Goal: Book appointment/travel/reservation

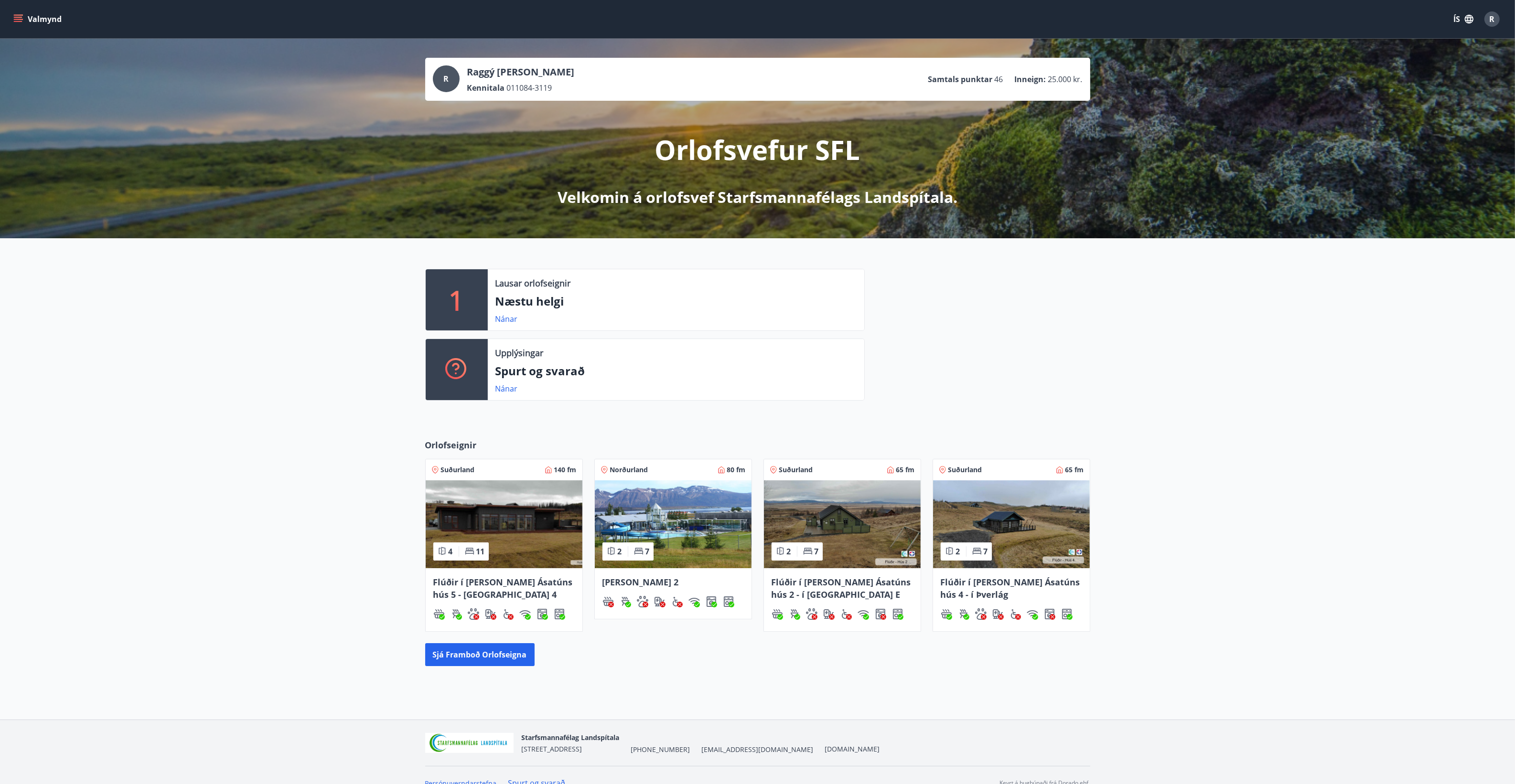
click at [21, 16] on icon "menu" at bounding box center [19, 15] width 11 height 1
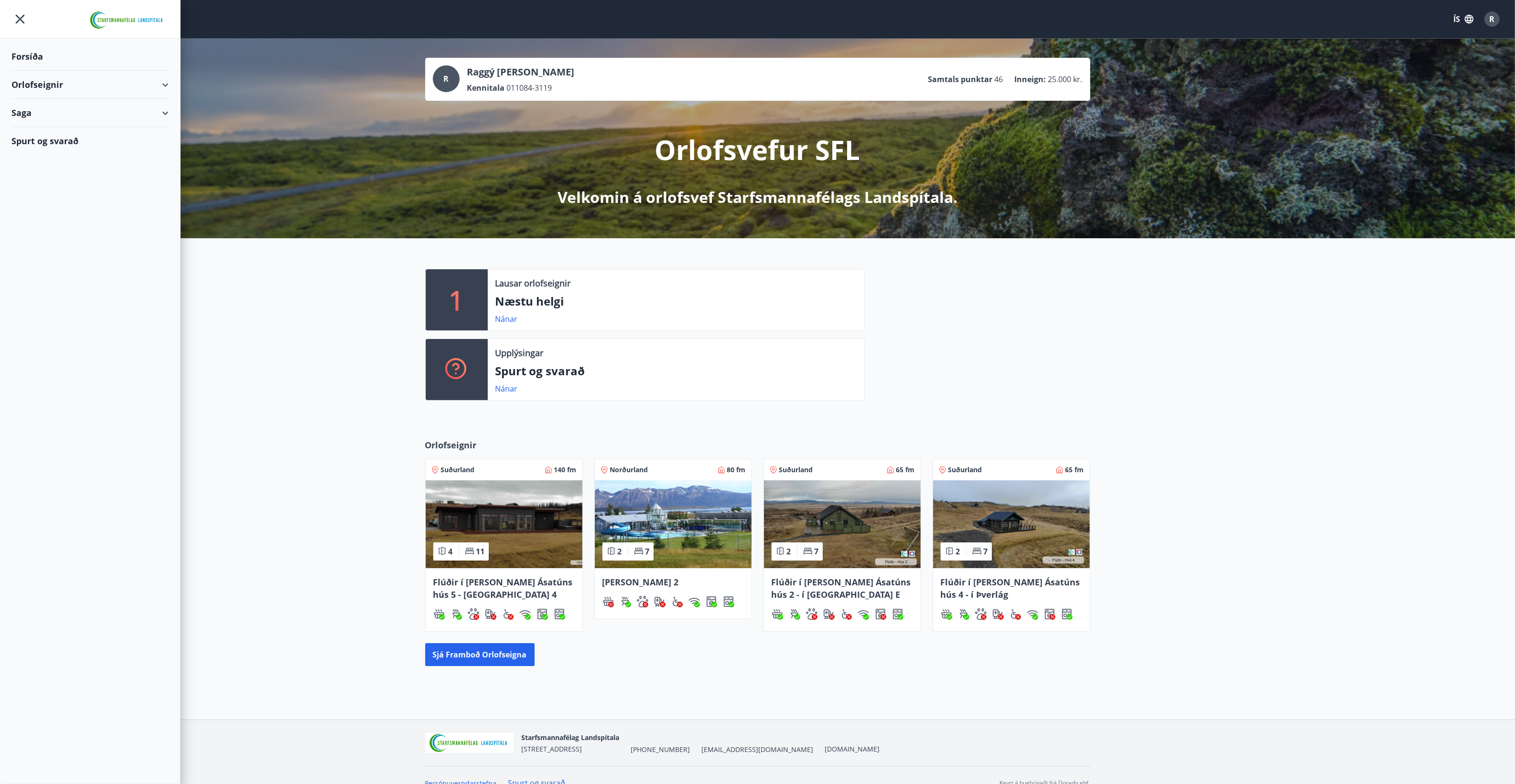
click at [39, 79] on div "Orlofseignir" at bounding box center [89, 85] width 157 height 28
click at [30, 106] on div "Framboð" at bounding box center [90, 109] width 142 height 20
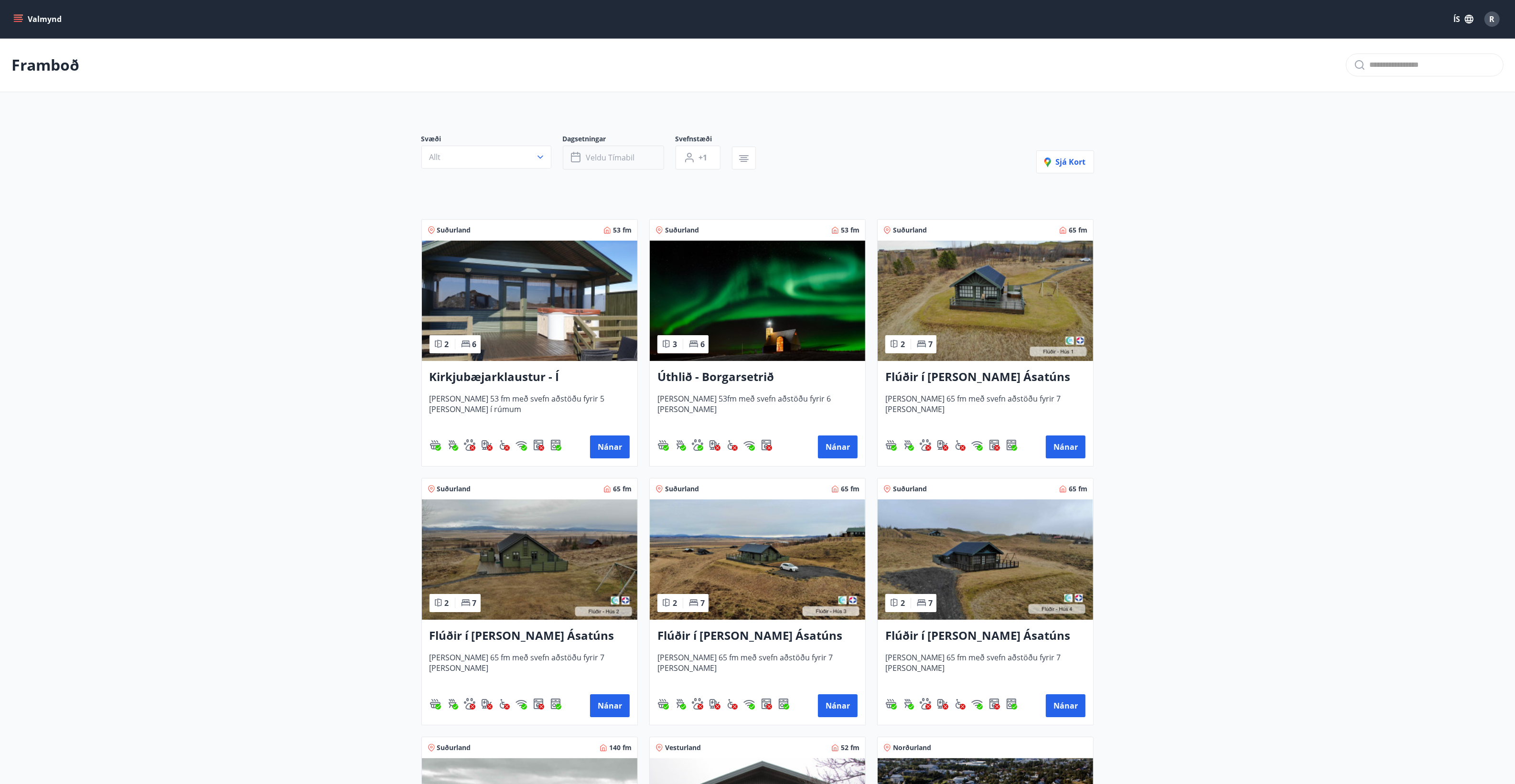
click at [636, 155] on button "Veldu tímabil" at bounding box center [613, 158] width 102 height 24
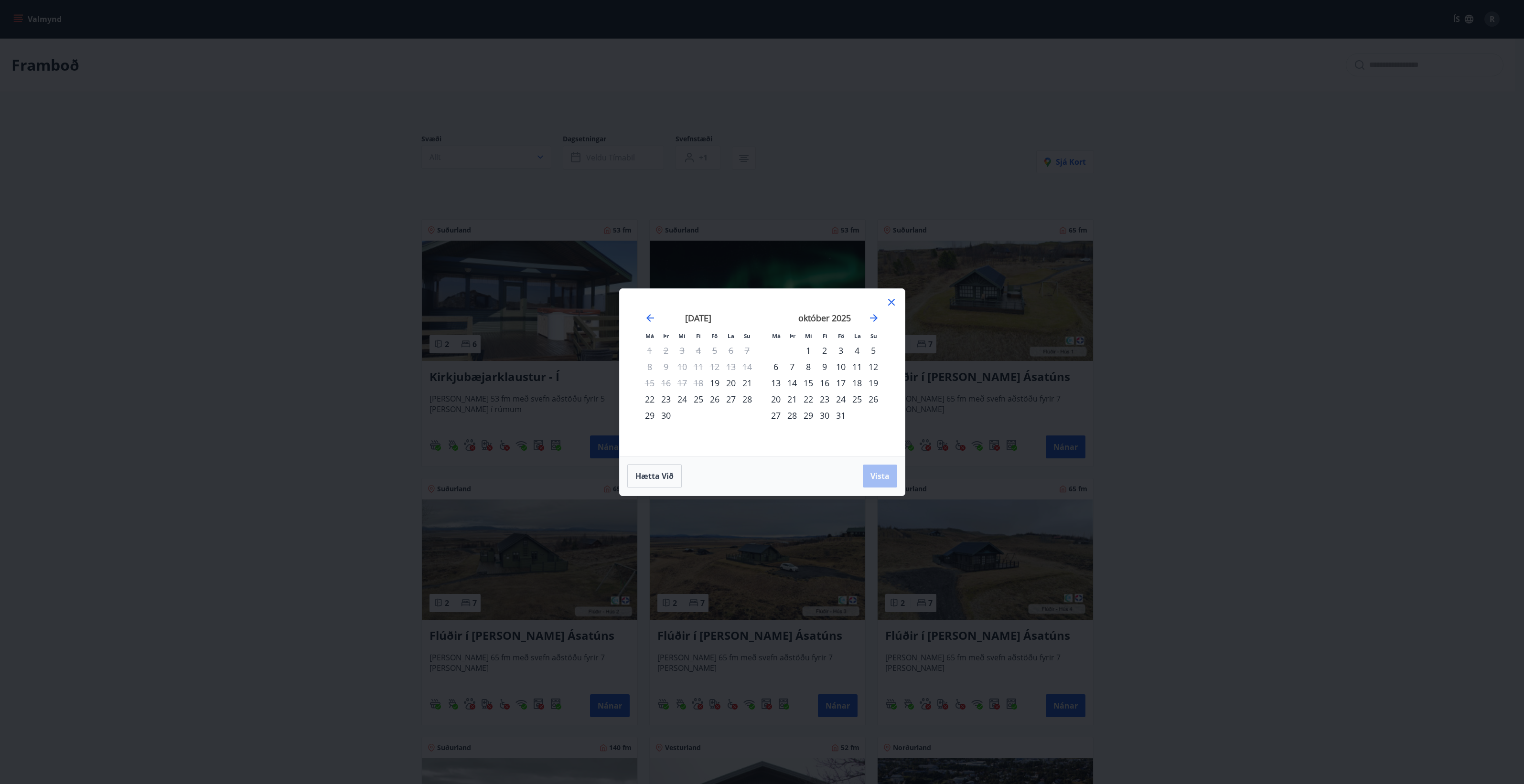
click at [714, 380] on div "19" at bounding box center [714, 382] width 16 height 16
click at [650, 395] on div "22" at bounding box center [649, 399] width 16 height 16
click at [889, 475] on span "Vista" at bounding box center [879, 476] width 19 height 11
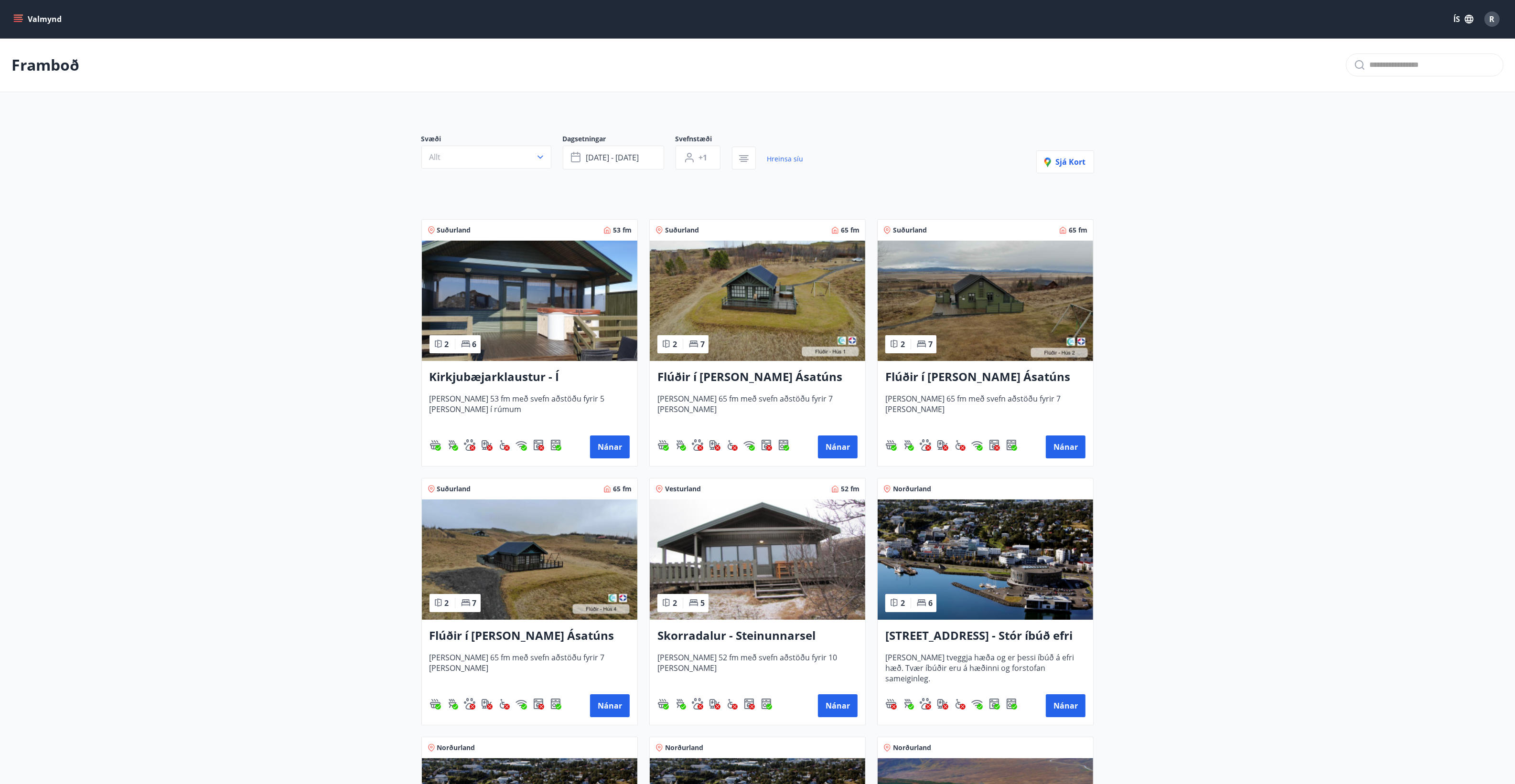
click at [1362, 385] on main "Framboð Svæði Allt Dagsetningar sep 19 - sep 22 Svefnstæði +1 Hreinsa síu Sjá k…" at bounding box center [758, 773] width 1515 height 1471
click at [652, 154] on button "sep 19 - sep 22" at bounding box center [613, 158] width 102 height 24
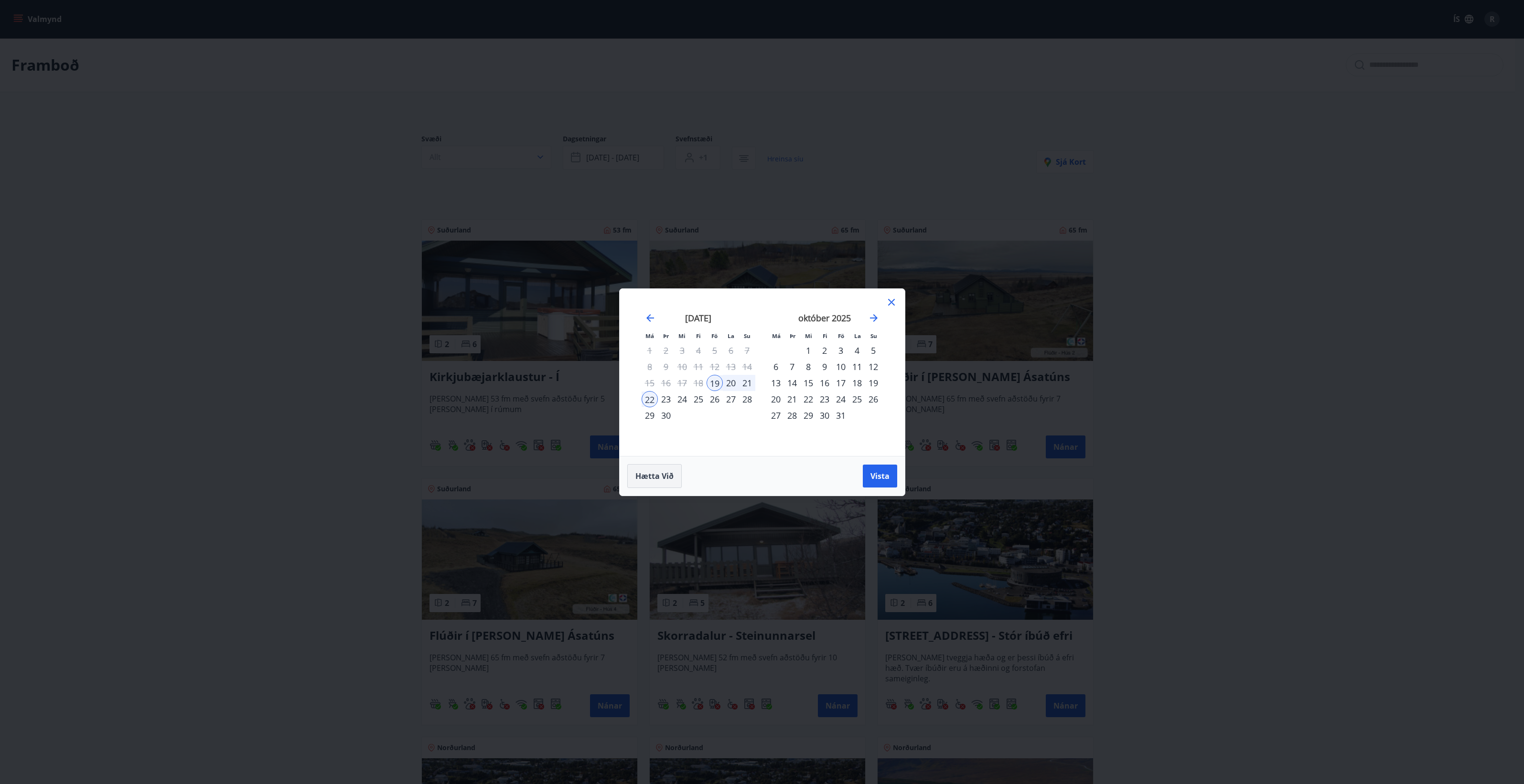
click at [646, 477] on span "Hætta við" at bounding box center [654, 476] width 38 height 11
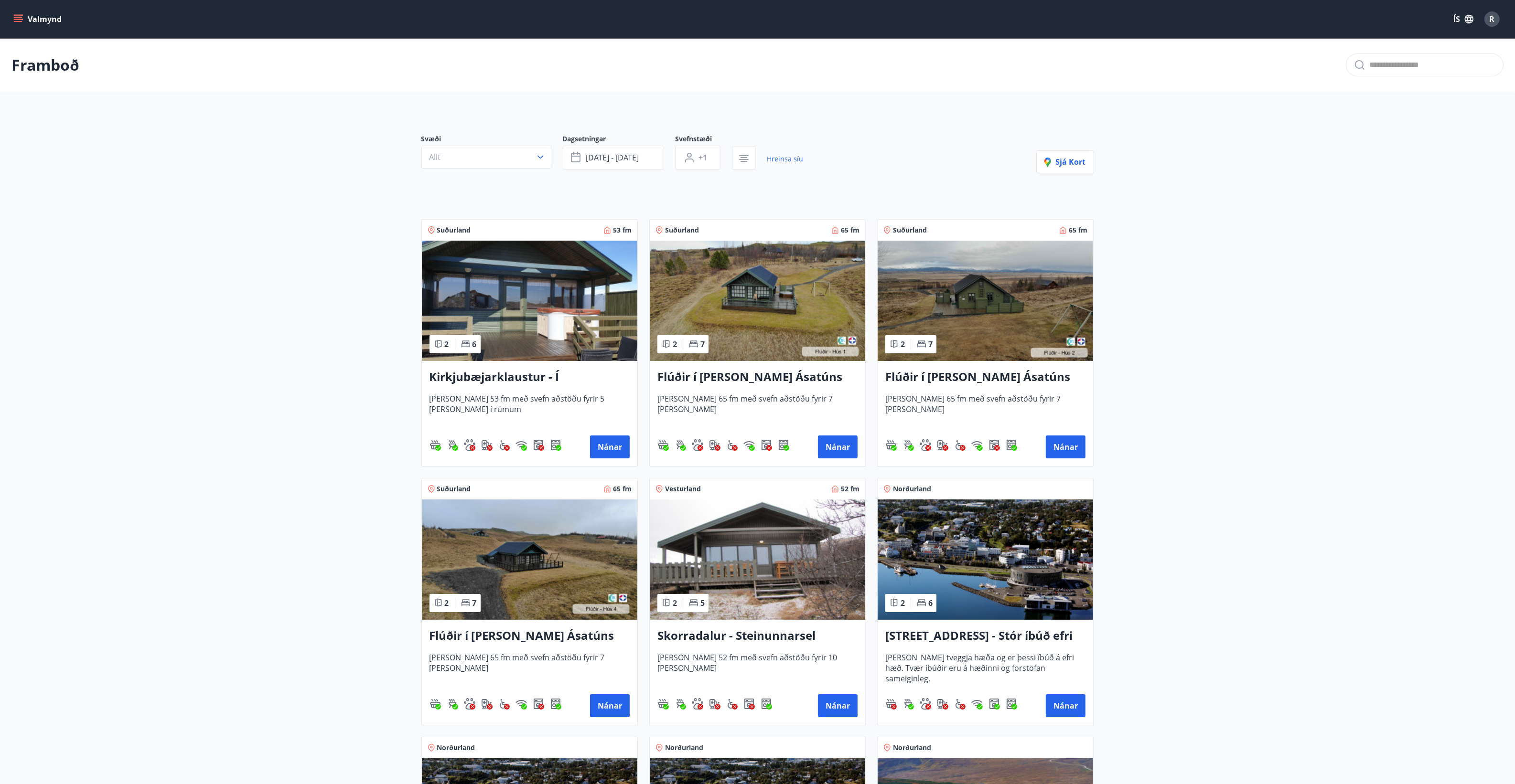
click at [19, 19] on icon "menu" at bounding box center [19, 18] width 11 height 1
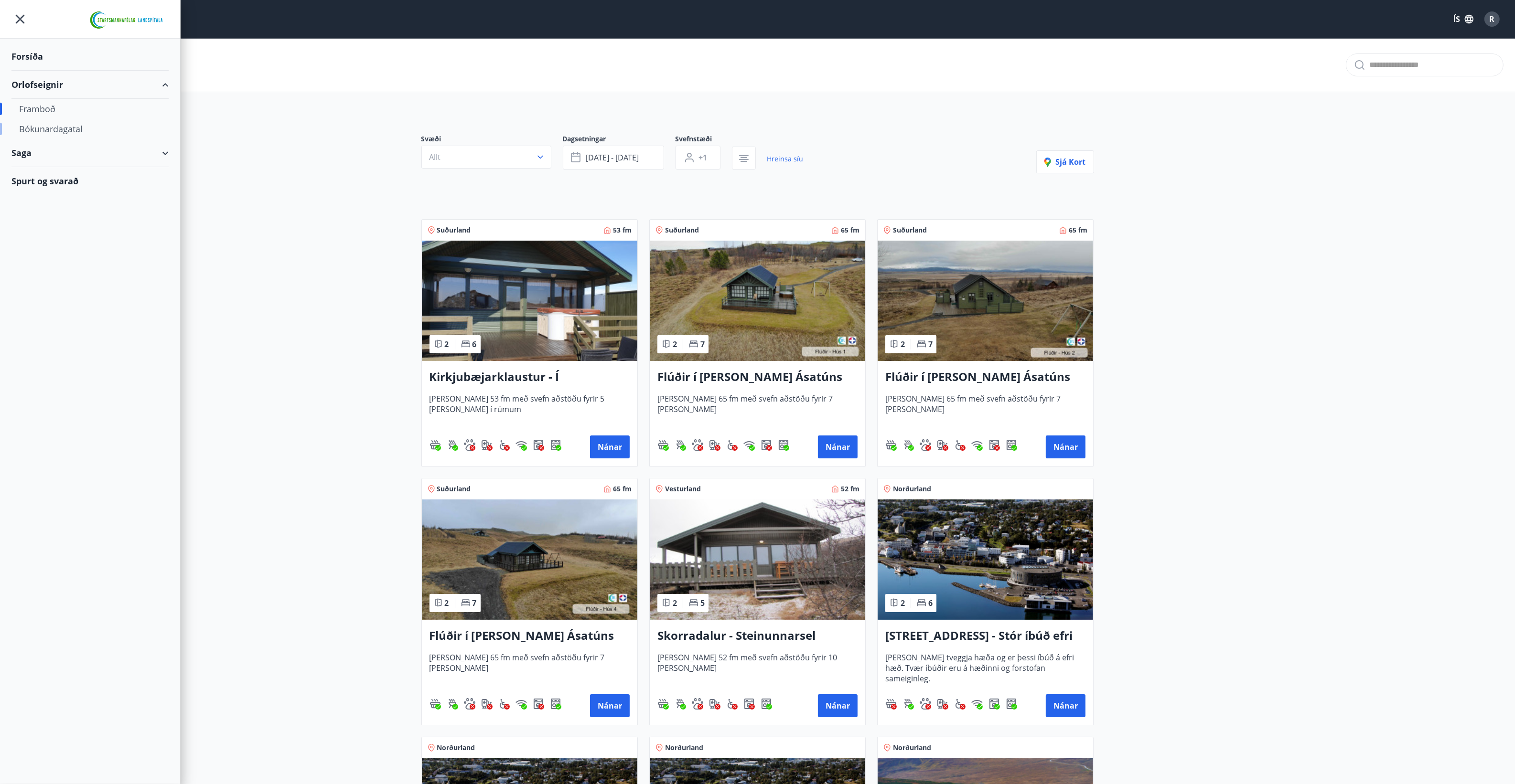
click at [47, 128] on div "Bókunardagatal" at bounding box center [90, 129] width 142 height 20
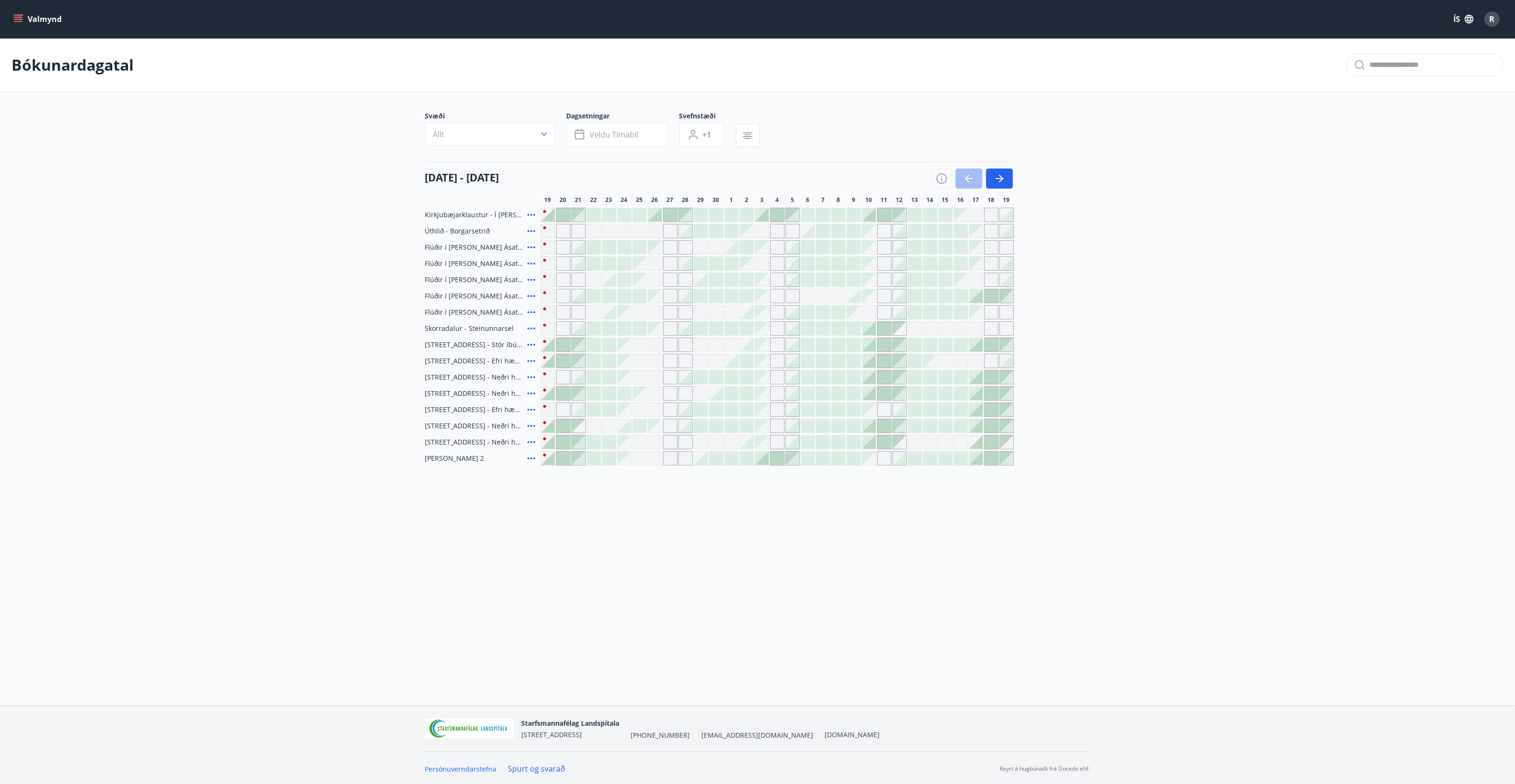
click at [34, 18] on button "Valmynd" at bounding box center [38, 19] width 54 height 17
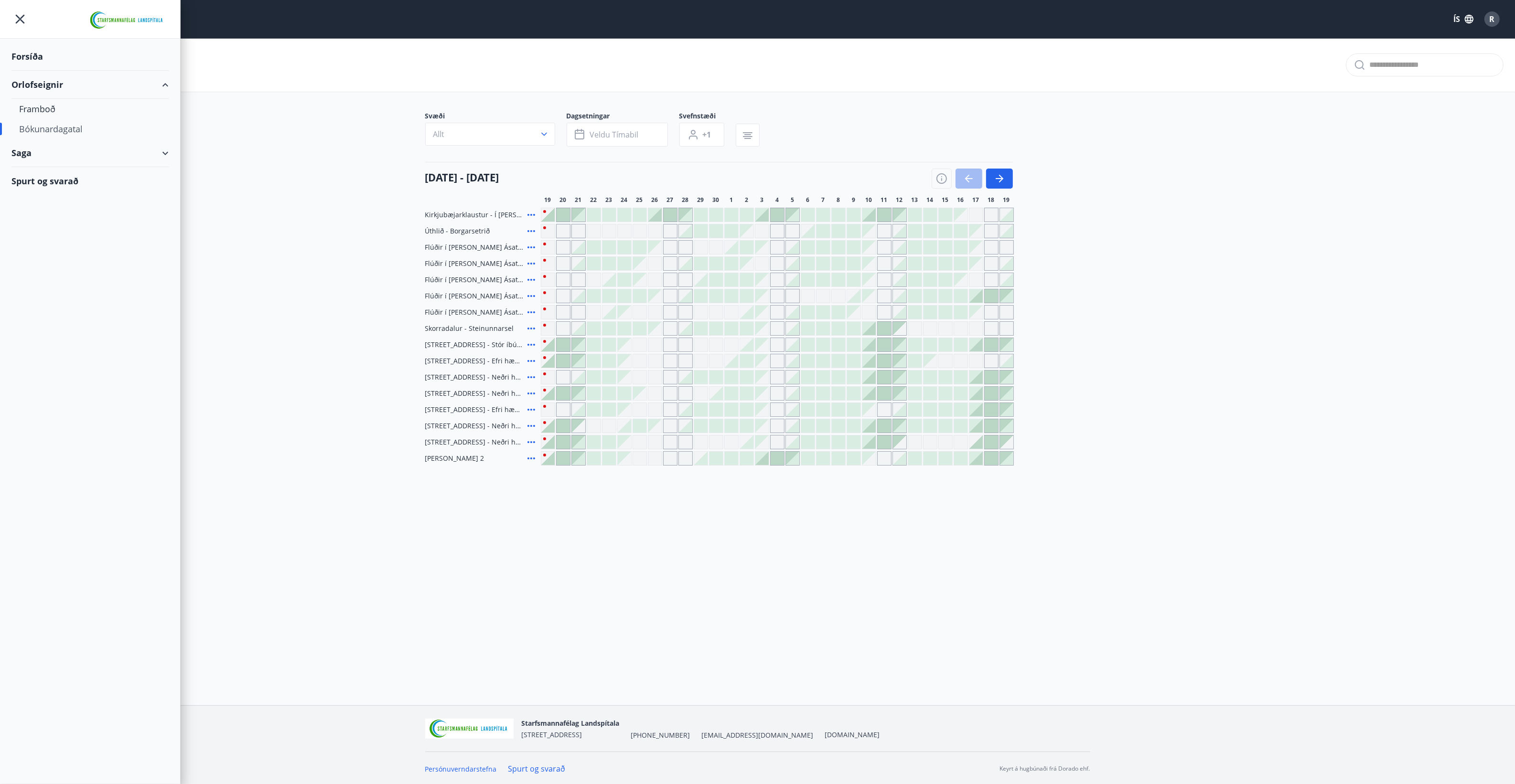
click at [33, 125] on div "Bókunardagatal" at bounding box center [90, 129] width 142 height 20
click at [33, 109] on div "Framboð" at bounding box center [90, 109] width 142 height 20
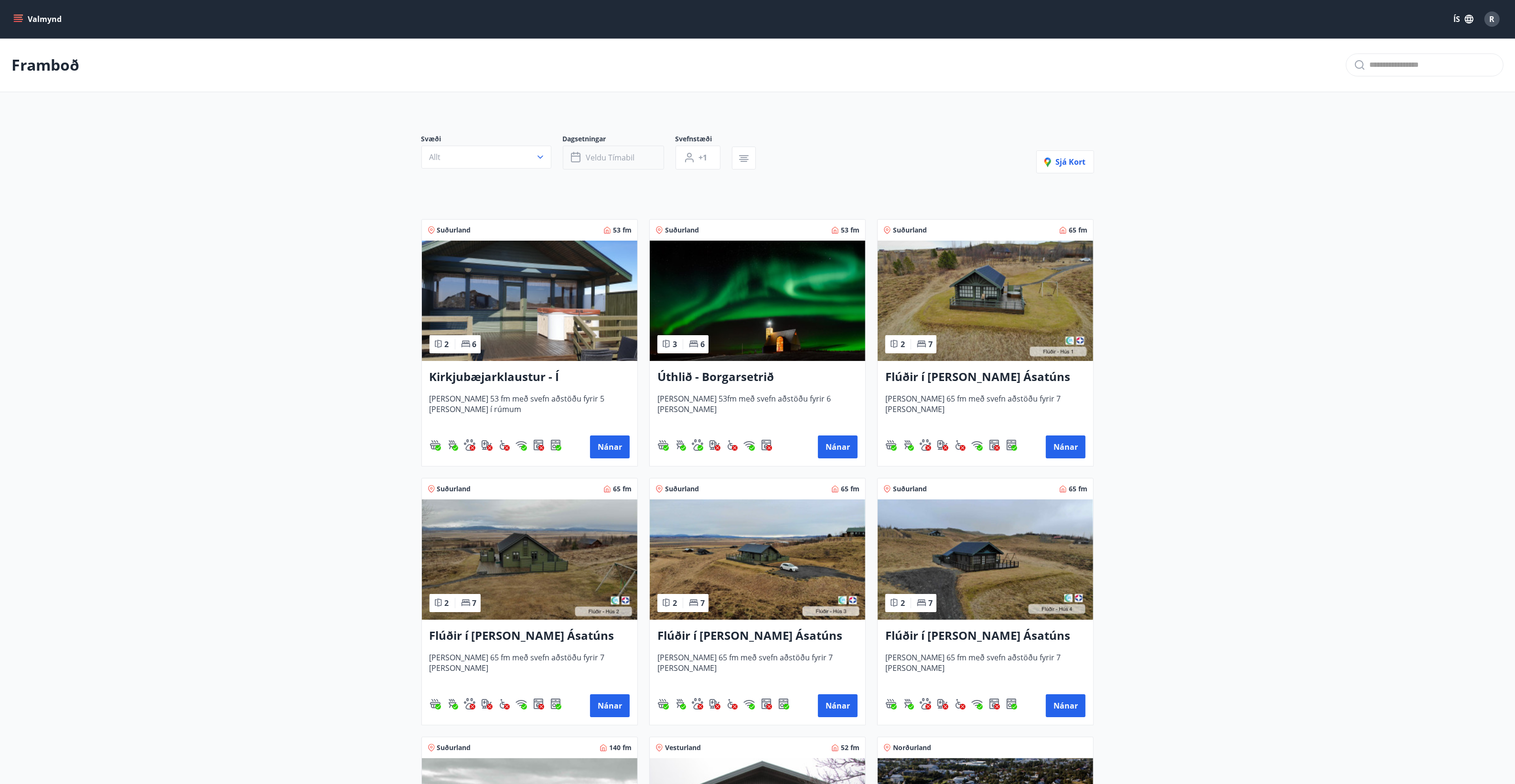
click at [648, 158] on button "Veldu tímabil" at bounding box center [613, 158] width 102 height 24
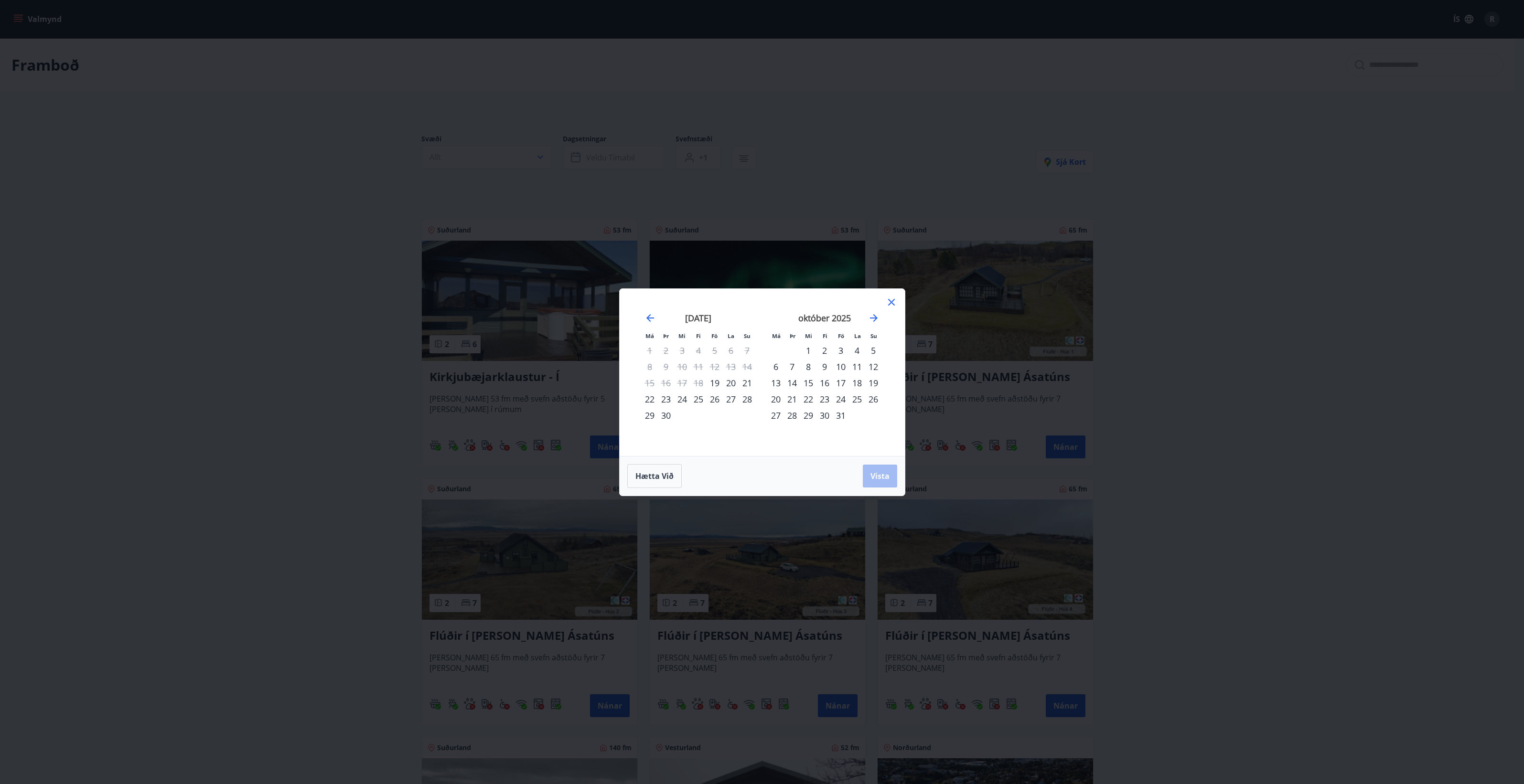
click at [717, 382] on div "19" at bounding box center [714, 382] width 16 height 16
click at [747, 380] on div "21" at bounding box center [747, 382] width 16 height 16
click at [882, 471] on span "Vista" at bounding box center [879, 476] width 19 height 11
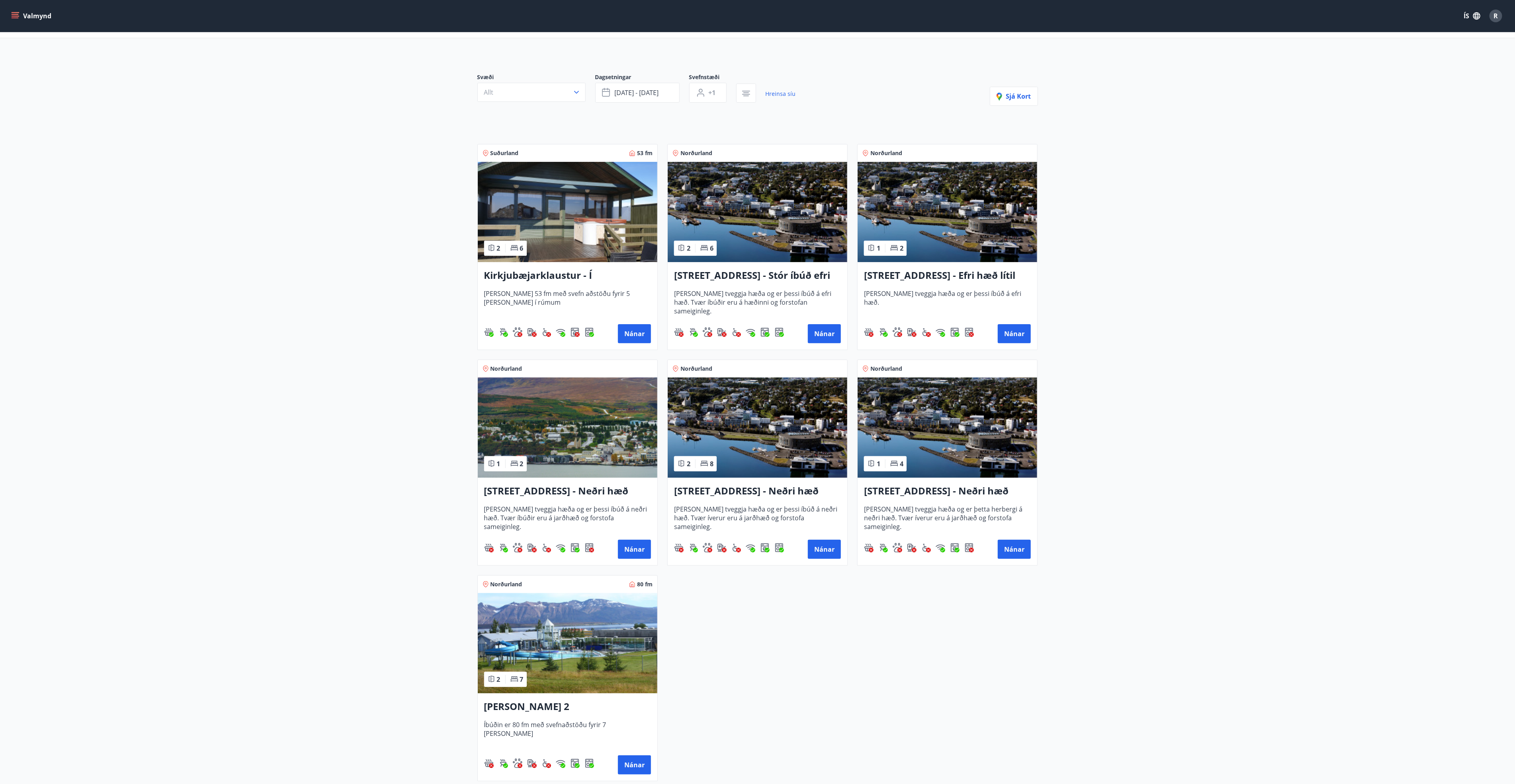
scroll to position [60, 0]
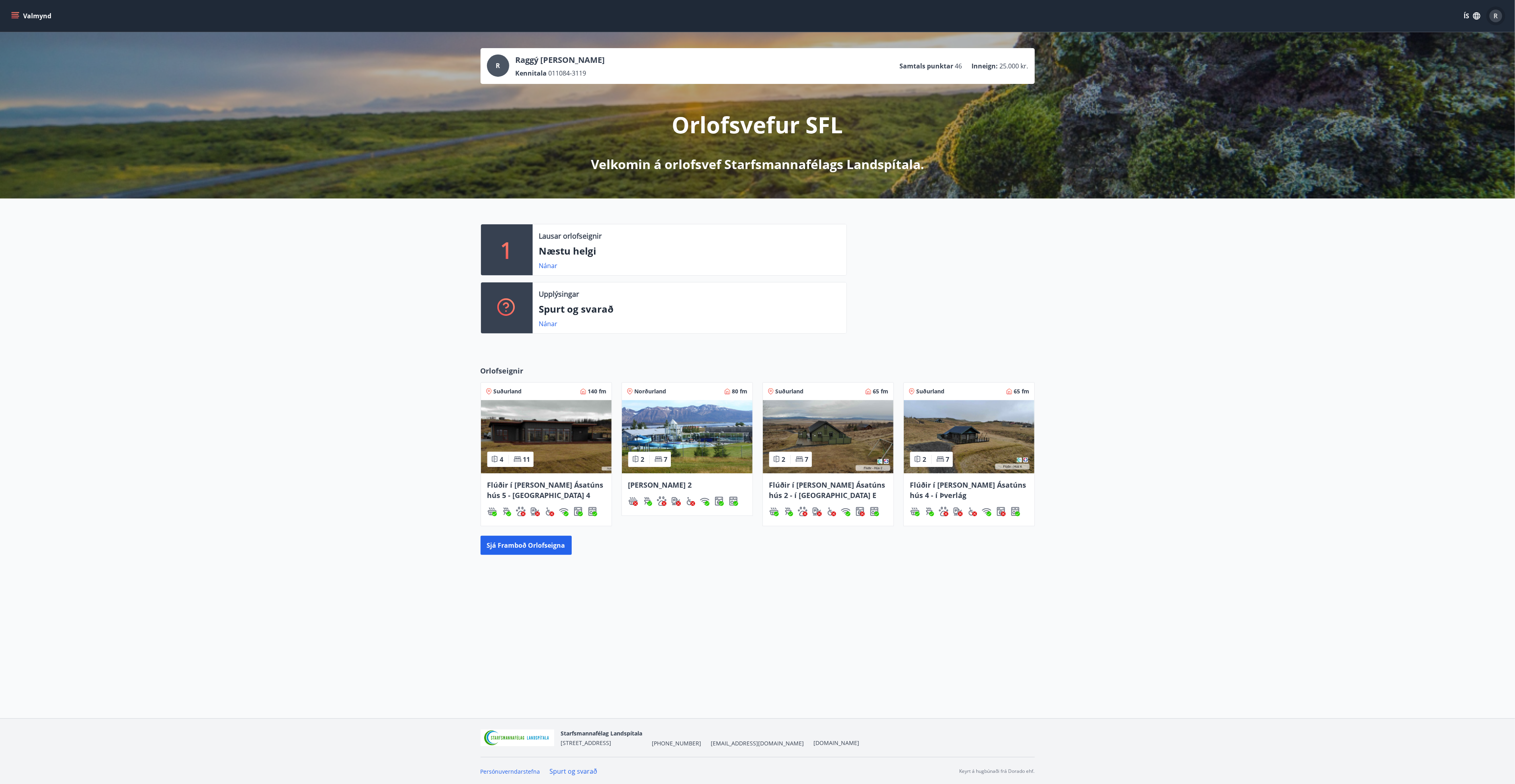
click at [1501, 14] on div "R" at bounding box center [1495, 16] width 13 height 13
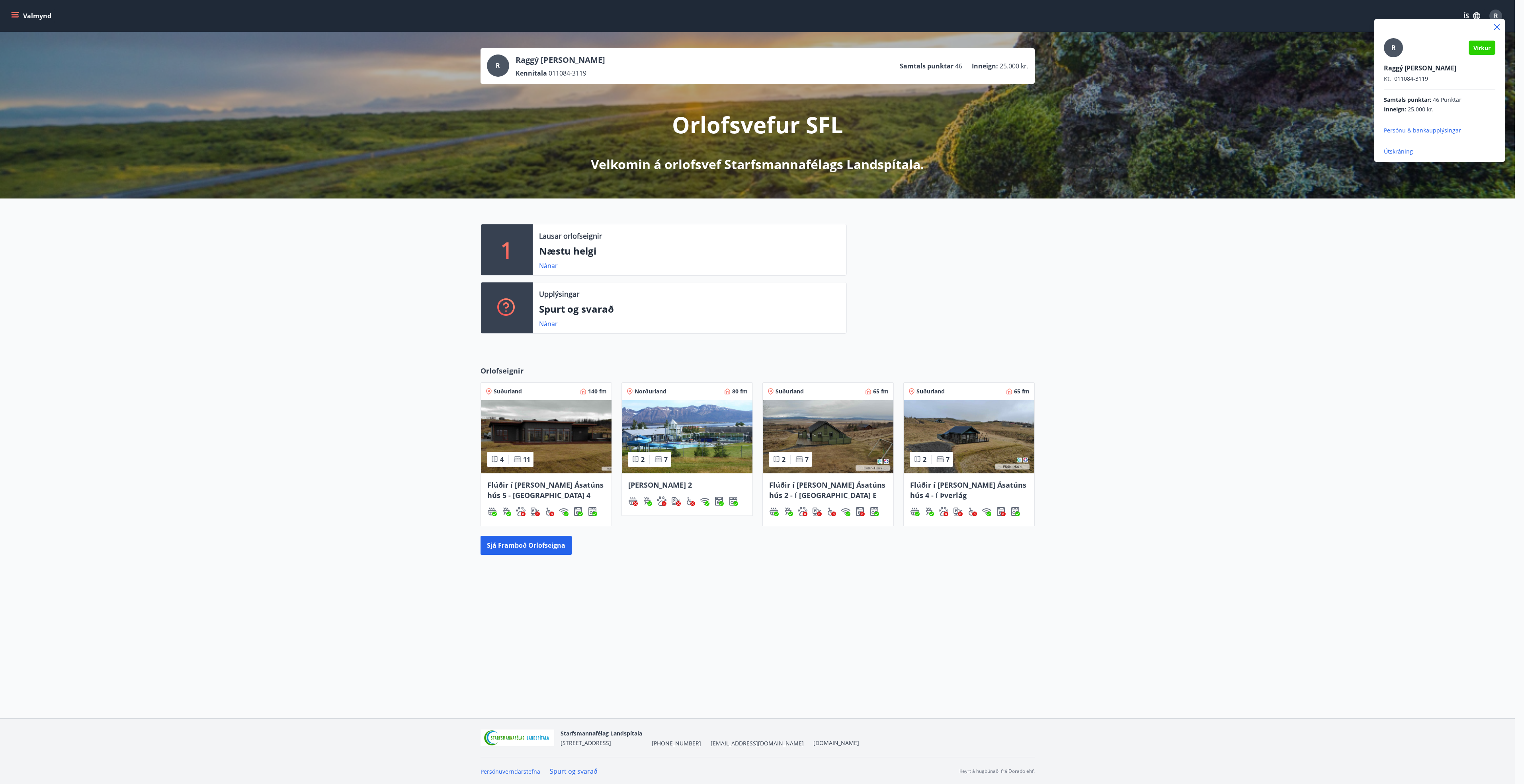
click at [1403, 154] on p "Útskráning" at bounding box center [1439, 151] width 111 height 8
